Goal: Task Accomplishment & Management: Manage account settings

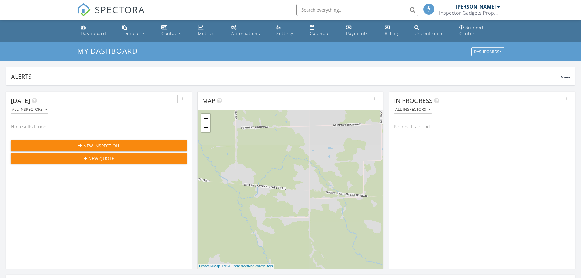
scroll to position [3, 3]
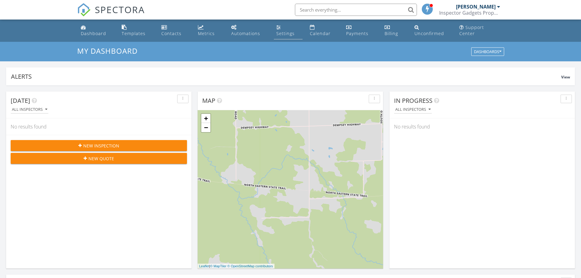
click at [291, 31] on div "Settings" at bounding box center [286, 34] width 18 height 6
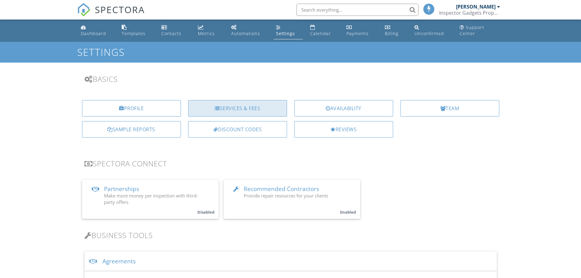
click at [243, 111] on div "Services & Fees" at bounding box center [237, 108] width 99 height 16
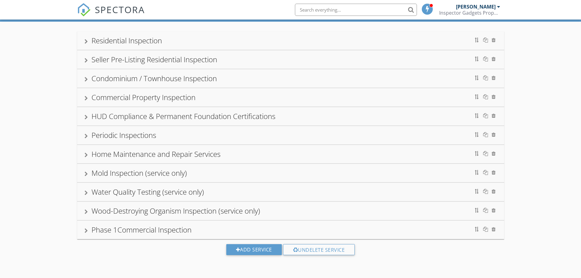
scroll to position [42, 0]
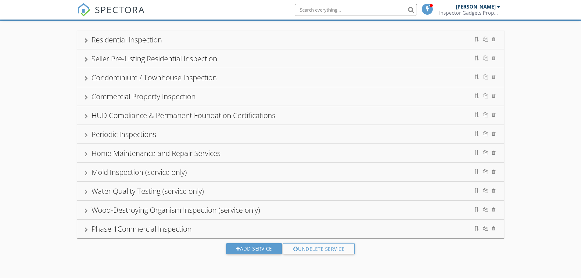
click at [418, 167] on div "Mold Inspection (service only)" at bounding box center [291, 172] width 413 height 11
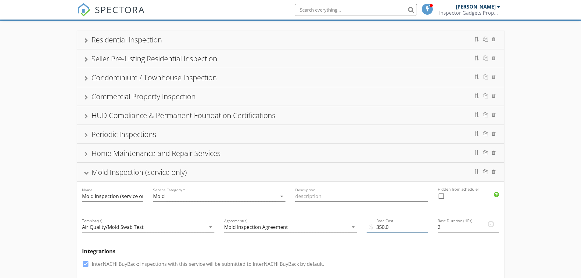
click at [378, 226] on input "350.0" at bounding box center [397, 227] width 61 height 10
type input "750.0"
click at [120, 37] on div "Residential Inspection" at bounding box center [127, 39] width 71 height 10
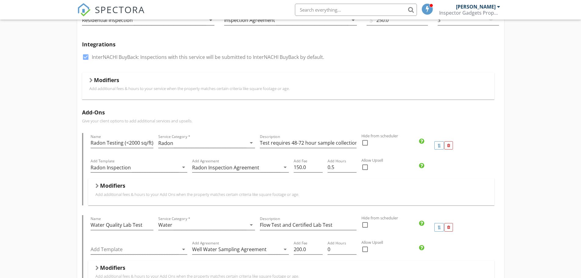
scroll to position [0, 0]
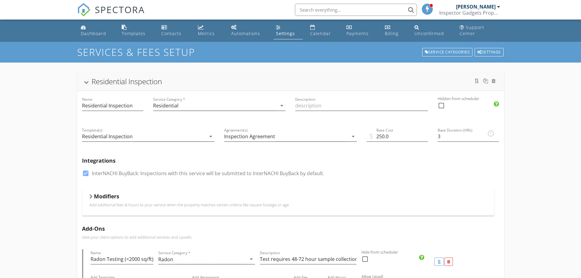
click at [85, 82] on div at bounding box center [86, 82] width 5 height 3
